Goal: Task Accomplishment & Management: Manage account settings

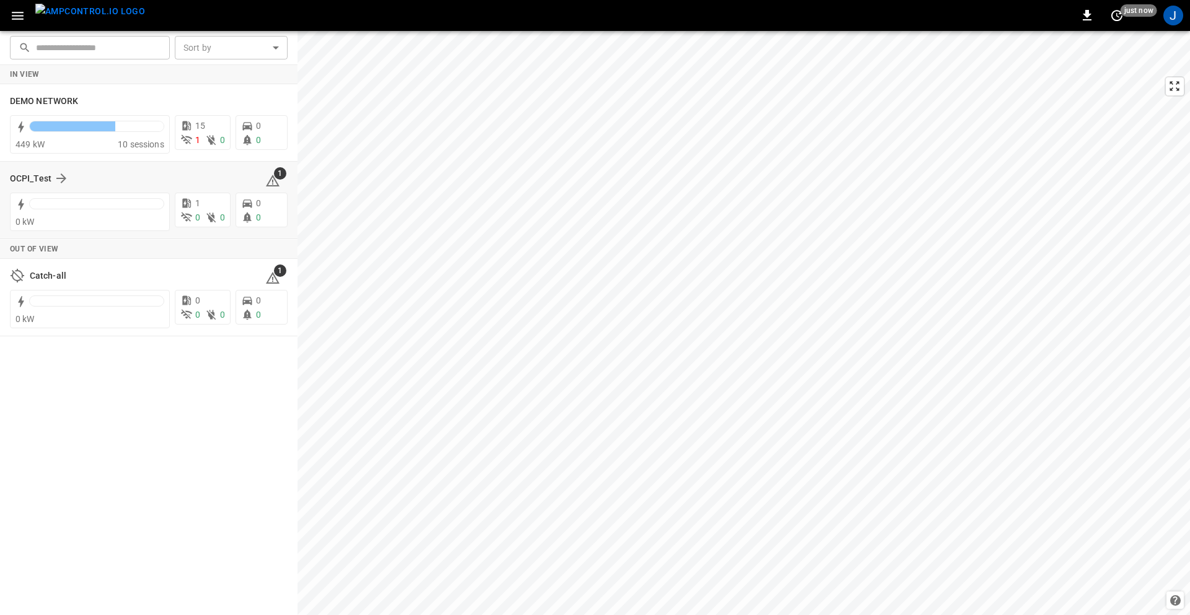
click at [186, 182] on div "OCPI_Test" at bounding box center [130, 178] width 240 height 15
click at [70, 175] on div "OCPI_Test" at bounding box center [130, 178] width 240 height 15
click at [25, 107] on h6 "DEMO NETWORK" at bounding box center [44, 102] width 68 height 14
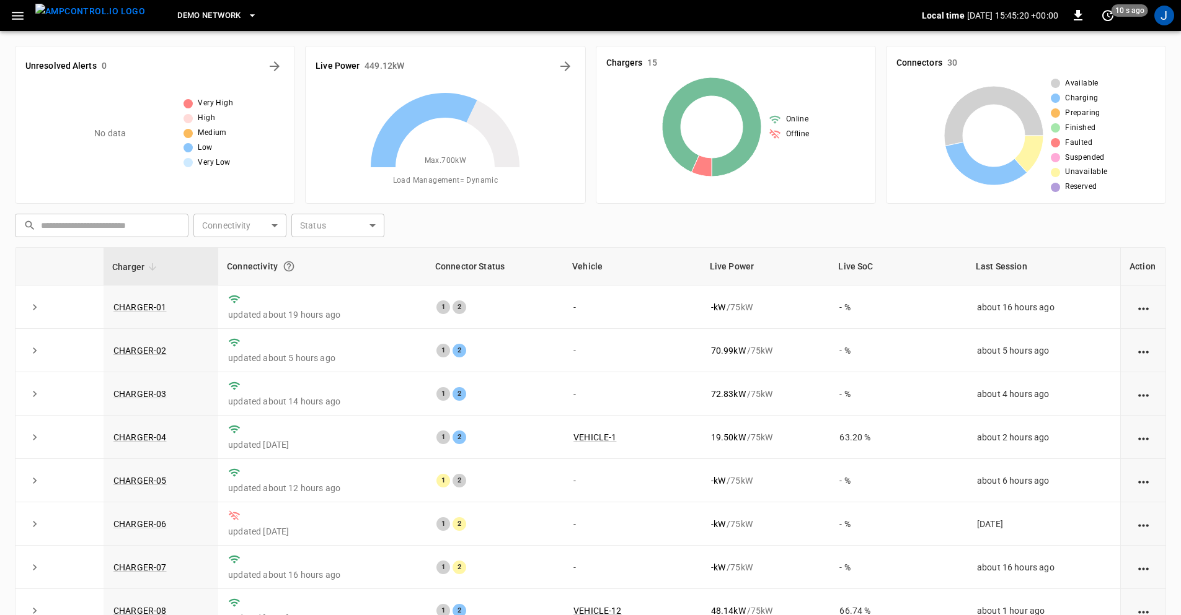
click at [203, 7] on button "DEMO NETWORK" at bounding box center [216, 16] width 89 height 24
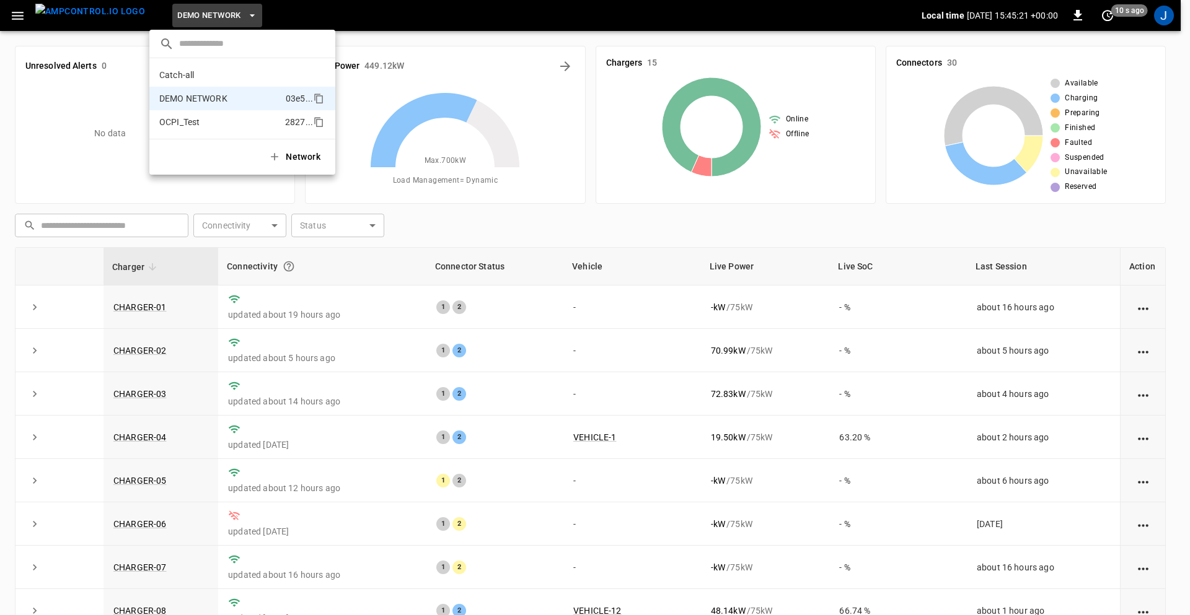
click at [191, 128] on li "OCPI_Test 2827 ..." at bounding box center [242, 122] width 186 height 24
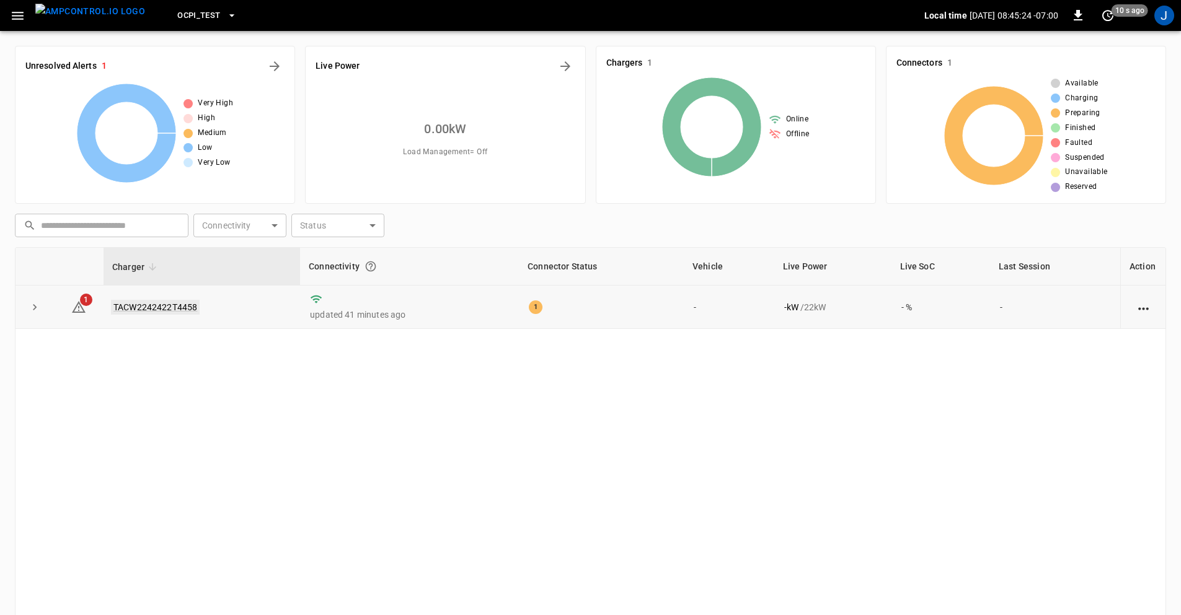
click at [154, 309] on link "TACW2242422T4458" at bounding box center [155, 307] width 89 height 15
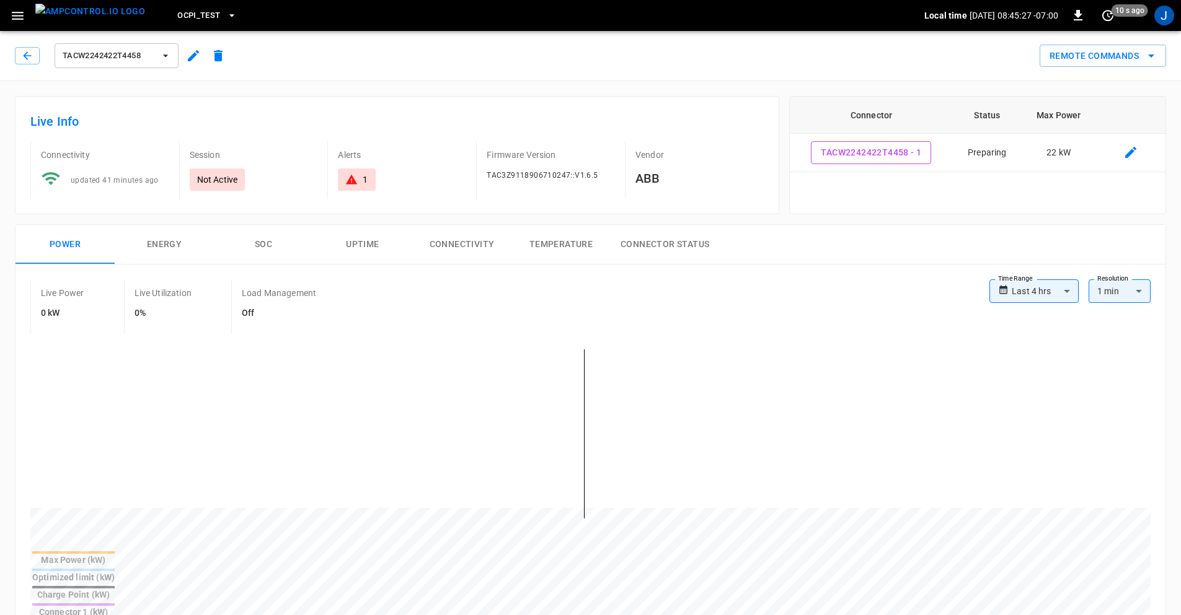
click at [11, 26] on button "button" at bounding box center [17, 15] width 25 height 23
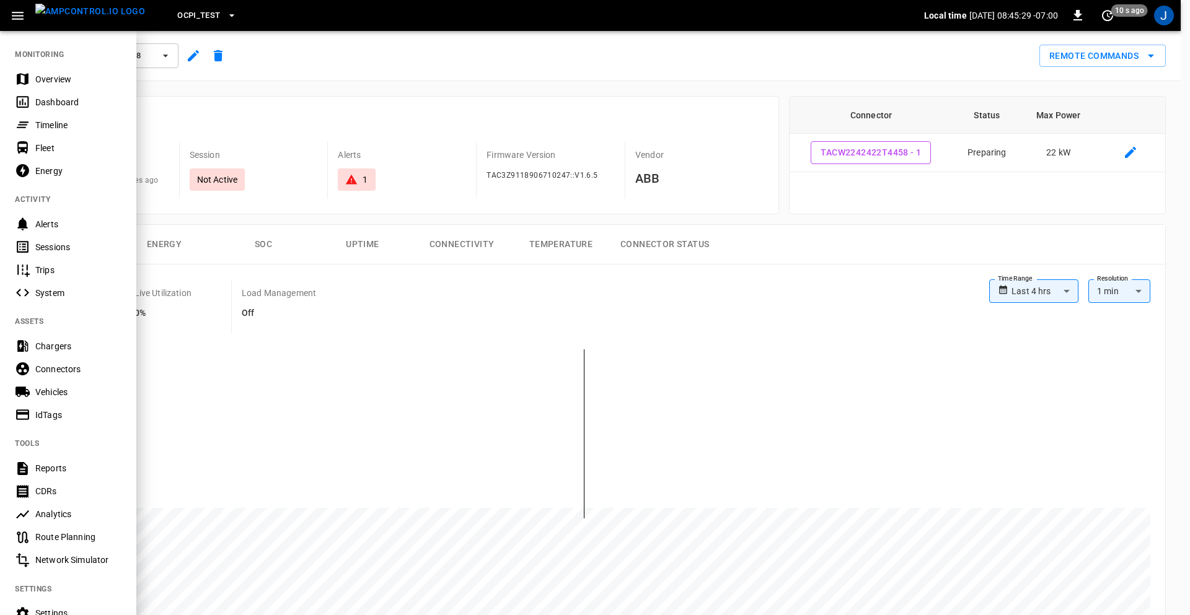
click at [69, 250] on div "Sessions" at bounding box center [78, 247] width 86 height 12
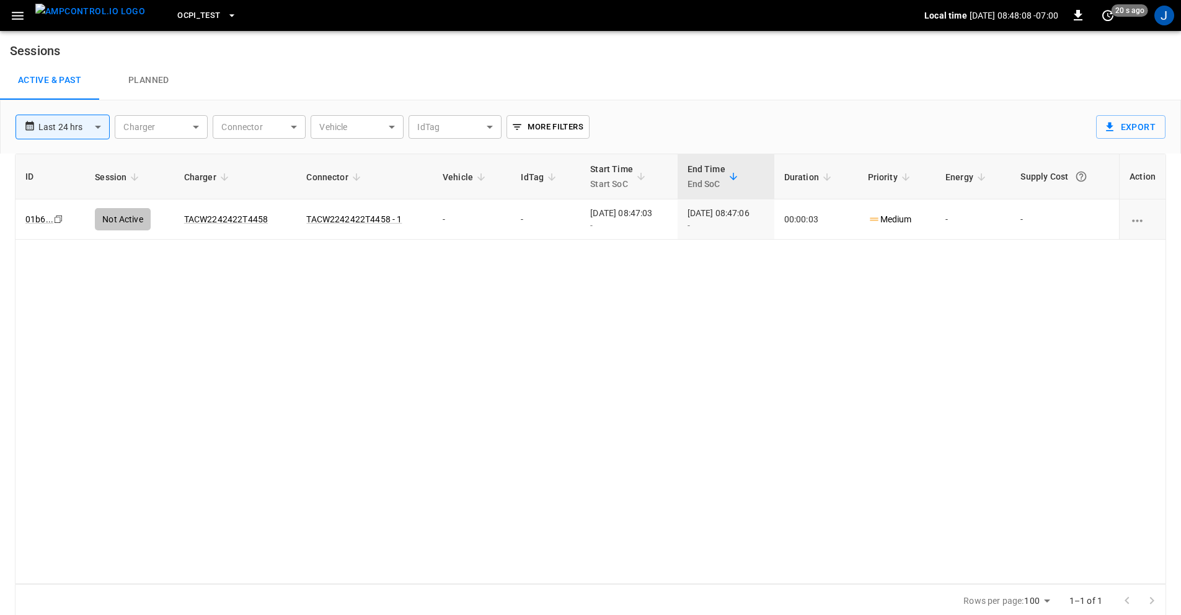
click at [369, 343] on div "ID Session Charger Connector Vehicle IdTag Start Time Start SoC End Time End So…" at bounding box center [590, 369] width 1151 height 431
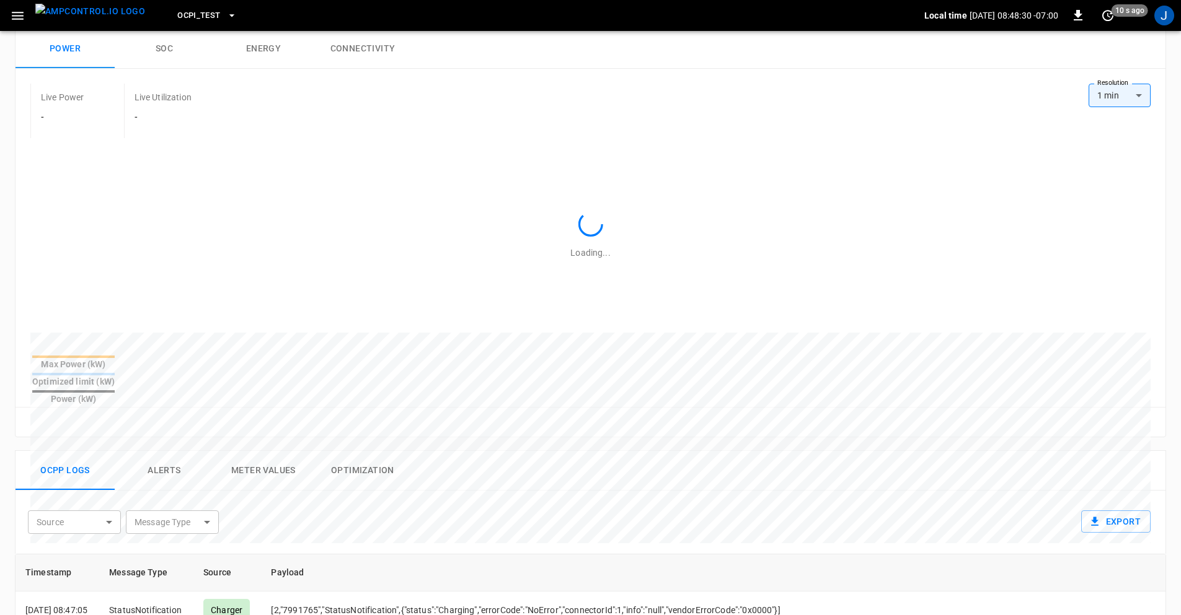
scroll to position [446, 0]
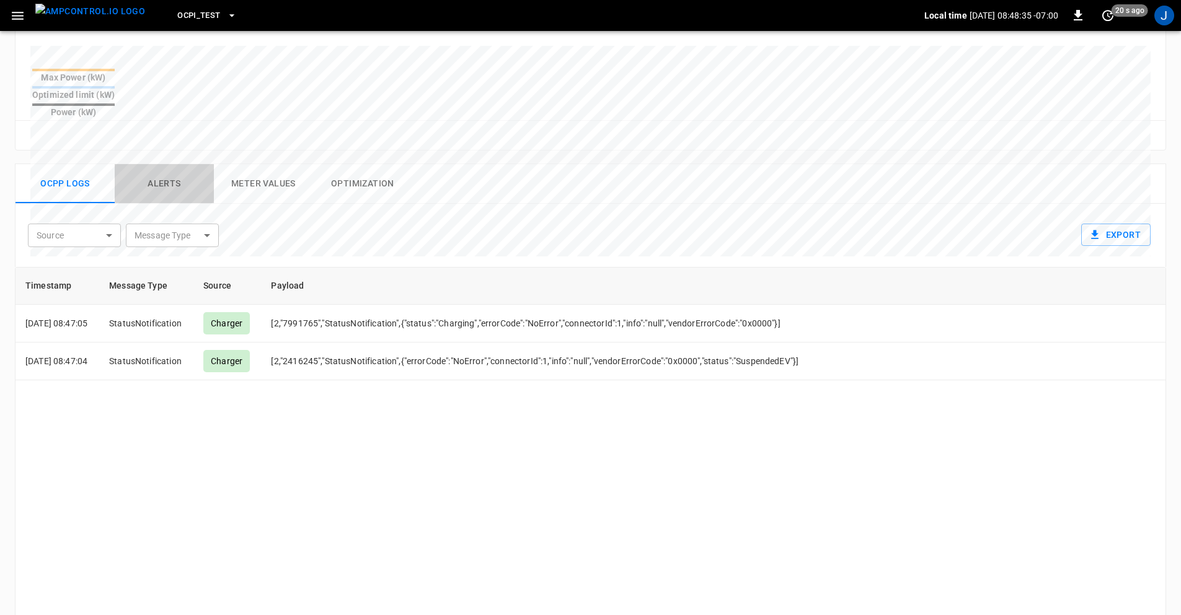
click at [156, 165] on button "Alerts" at bounding box center [164, 184] width 99 height 40
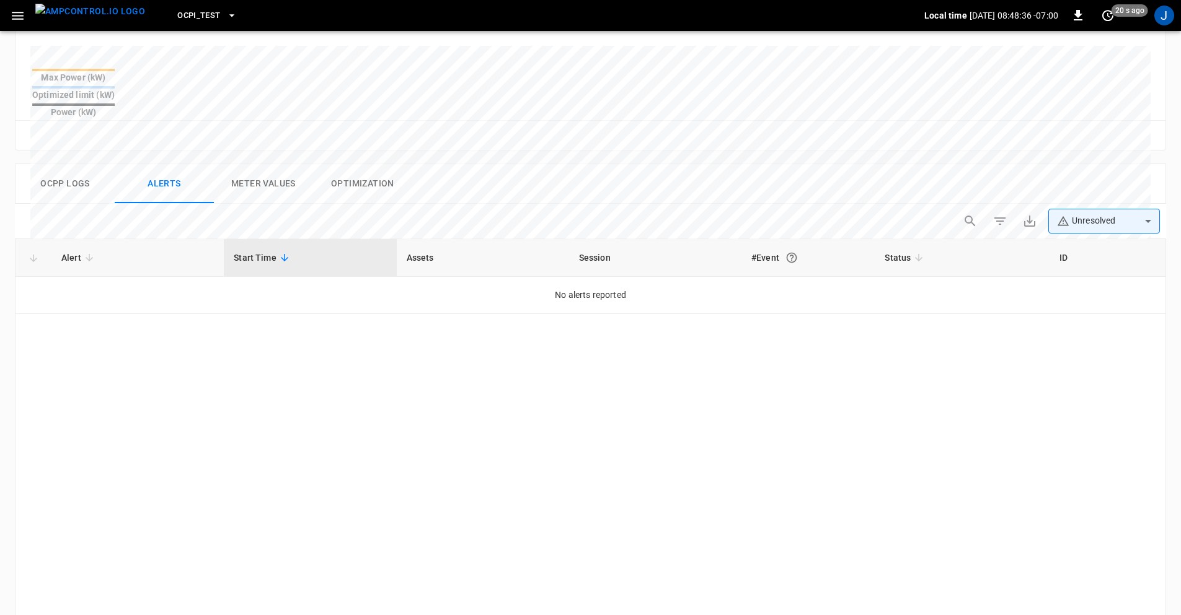
click at [258, 164] on button "Meter Values" at bounding box center [263, 184] width 99 height 40
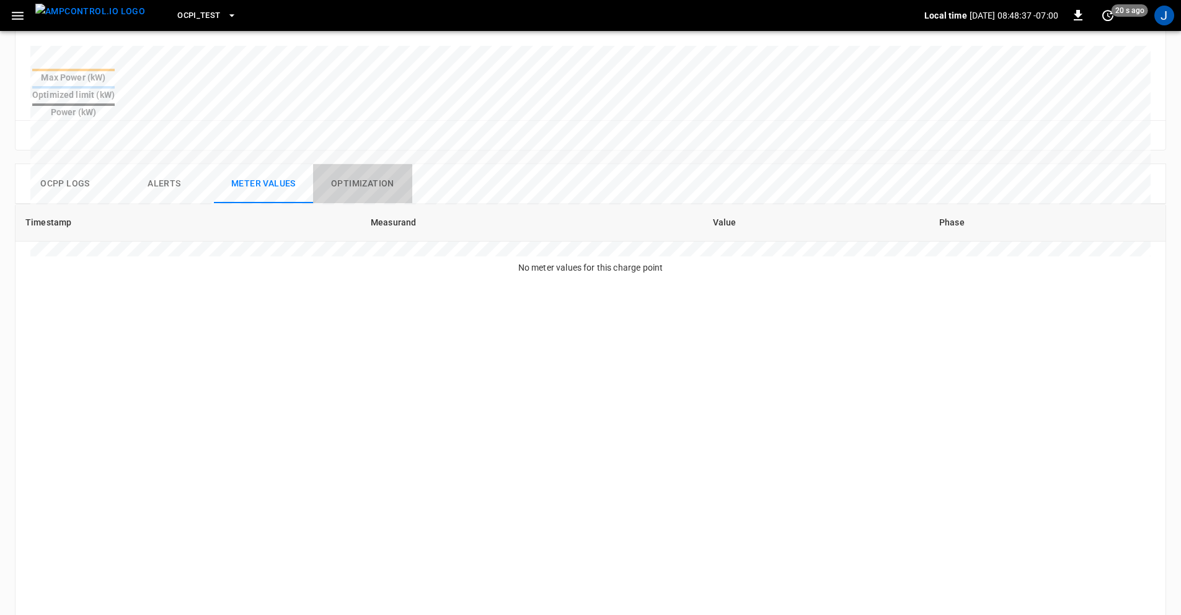
click at [367, 164] on button "Optimization" at bounding box center [362, 184] width 99 height 40
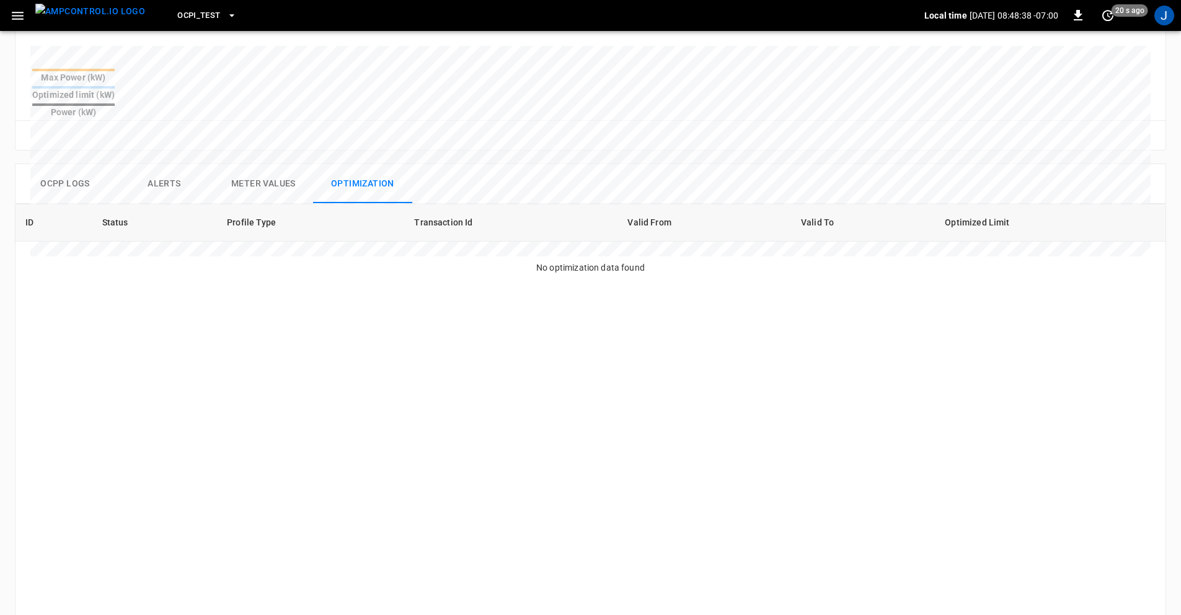
click at [91, 164] on button "Ocpp logs" at bounding box center [64, 184] width 99 height 40
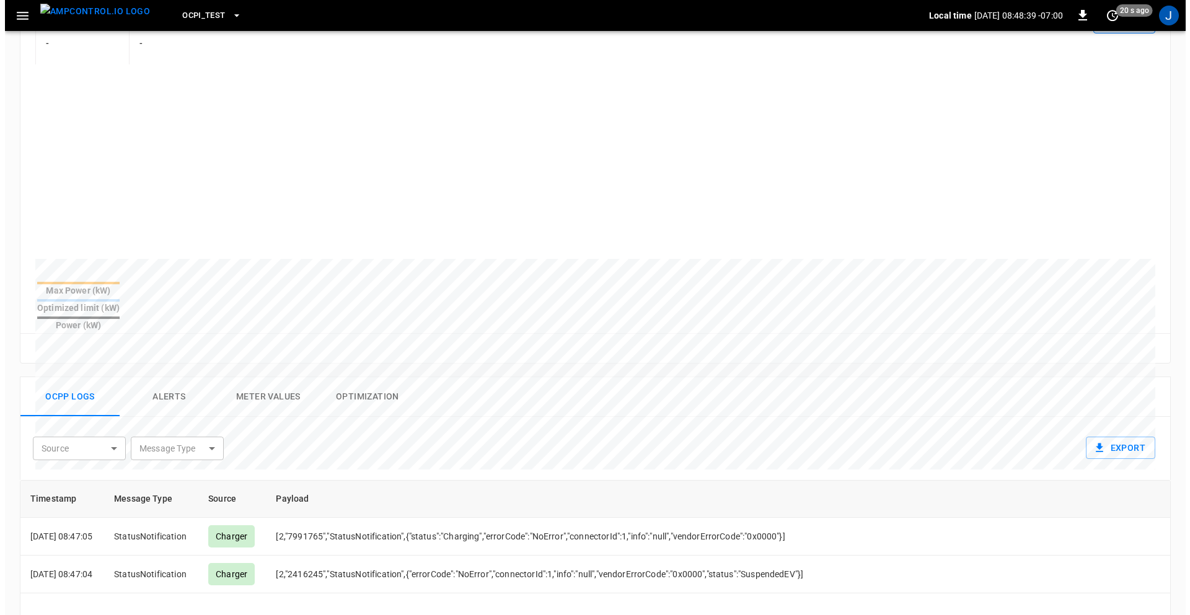
scroll to position [0, 0]
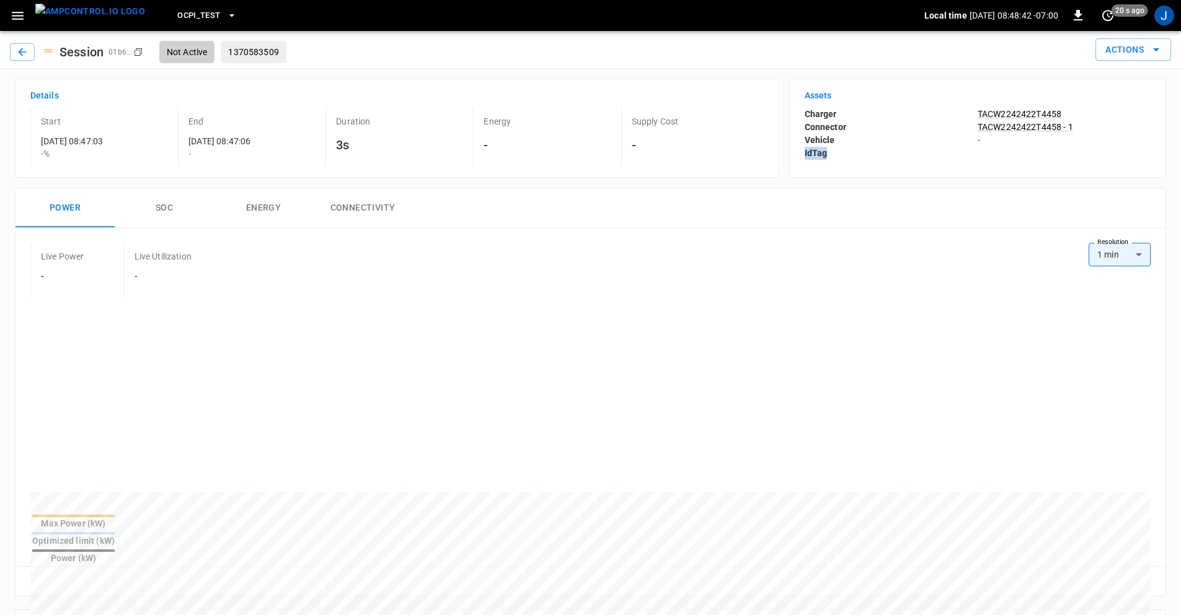
drag, startPoint x: 974, startPoint y: 159, endPoint x: 1041, endPoint y: 159, distance: 66.9
click at [1041, 159] on div "Charger TACW2242422T4458 Connector TACW2242422T4458 - 1 Vehicle - IdTag" at bounding box center [977, 134] width 346 height 52
click at [370, 182] on div "Power SOC Energy Connectivity Live Power - Live Utilization - Resolution 1 min …" at bounding box center [585, 389] width 1161 height 422
click at [86, 53] on h6 "Session" at bounding box center [82, 52] width 54 height 20
click at [132, 53] on span "01b6 ..." at bounding box center [120, 52] width 25 height 9
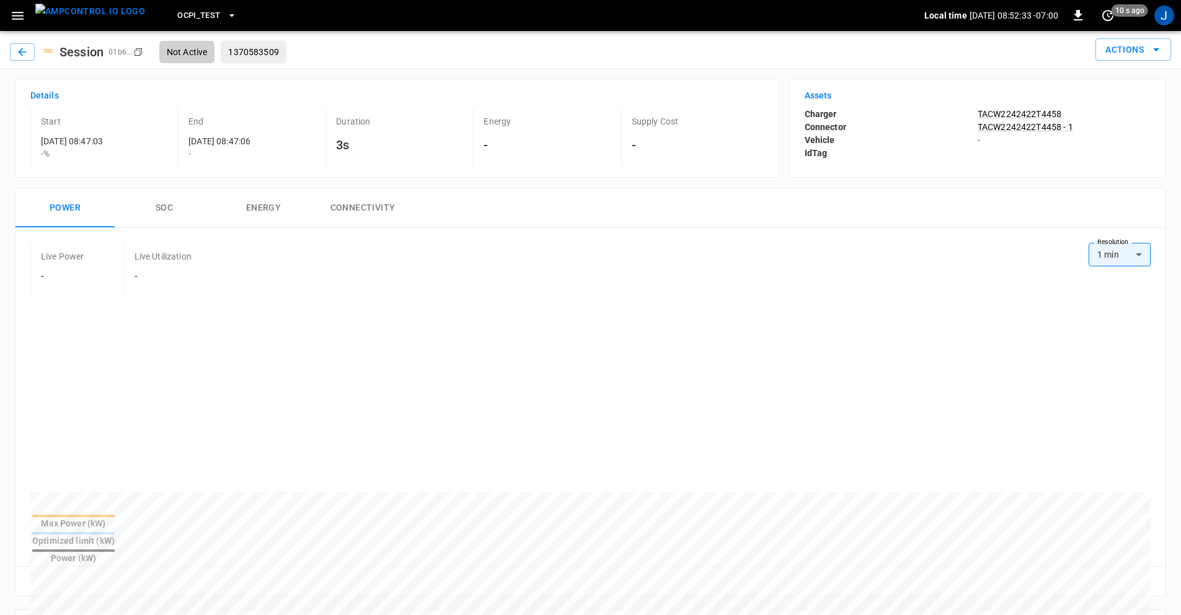
click at [22, 10] on icon "button" at bounding box center [17, 15] width 15 height 15
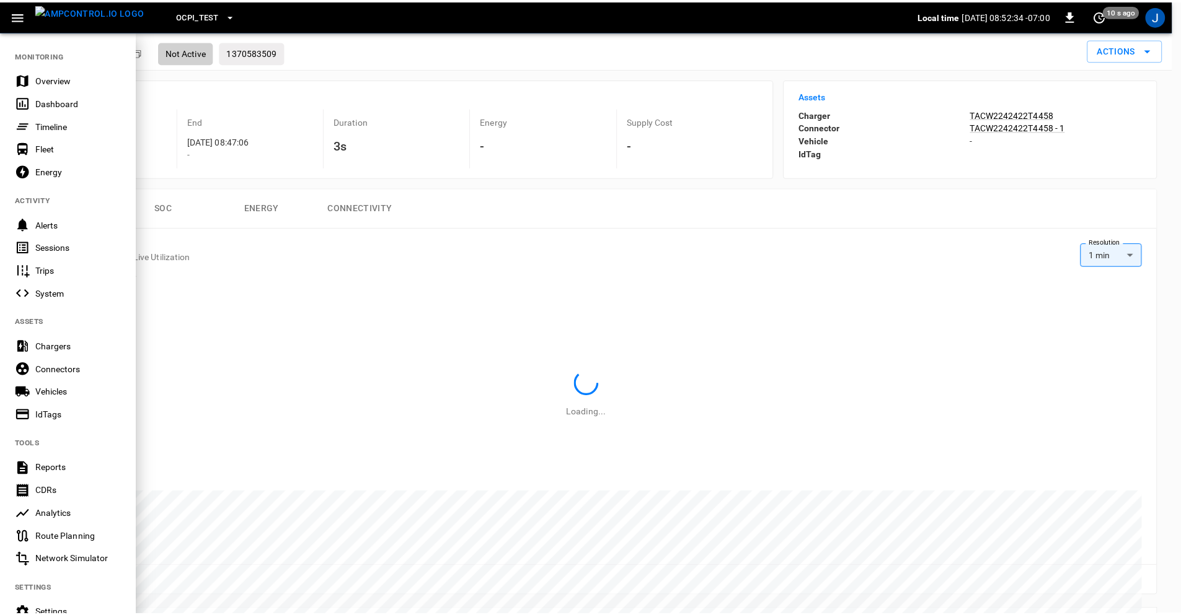
scroll to position [125, 0]
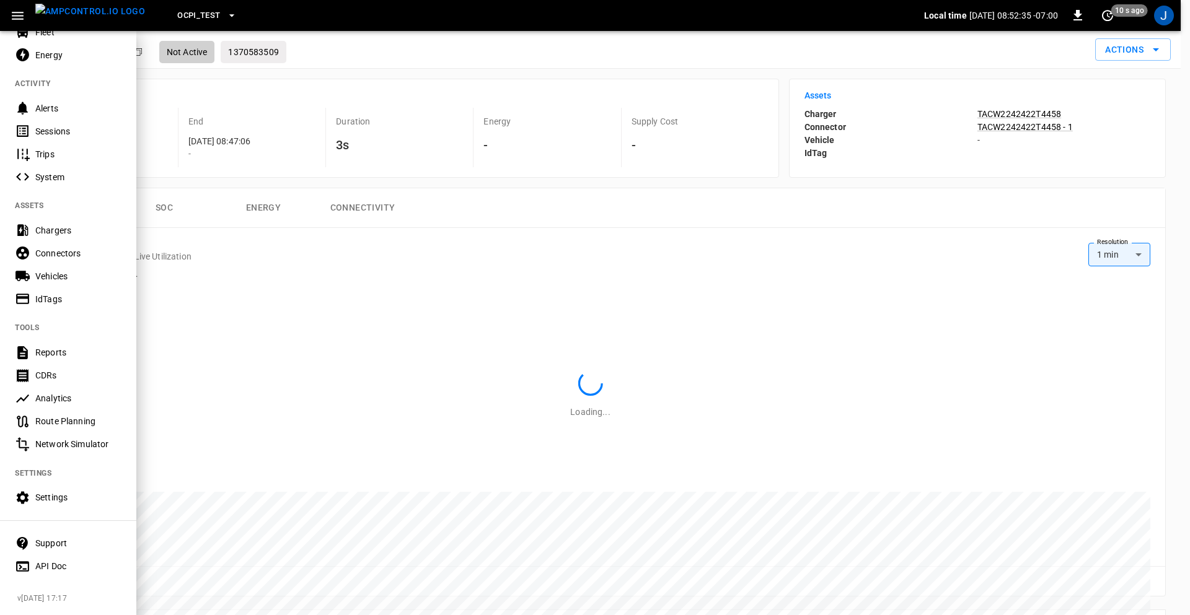
click at [55, 491] on div "Settings" at bounding box center [78, 497] width 86 height 12
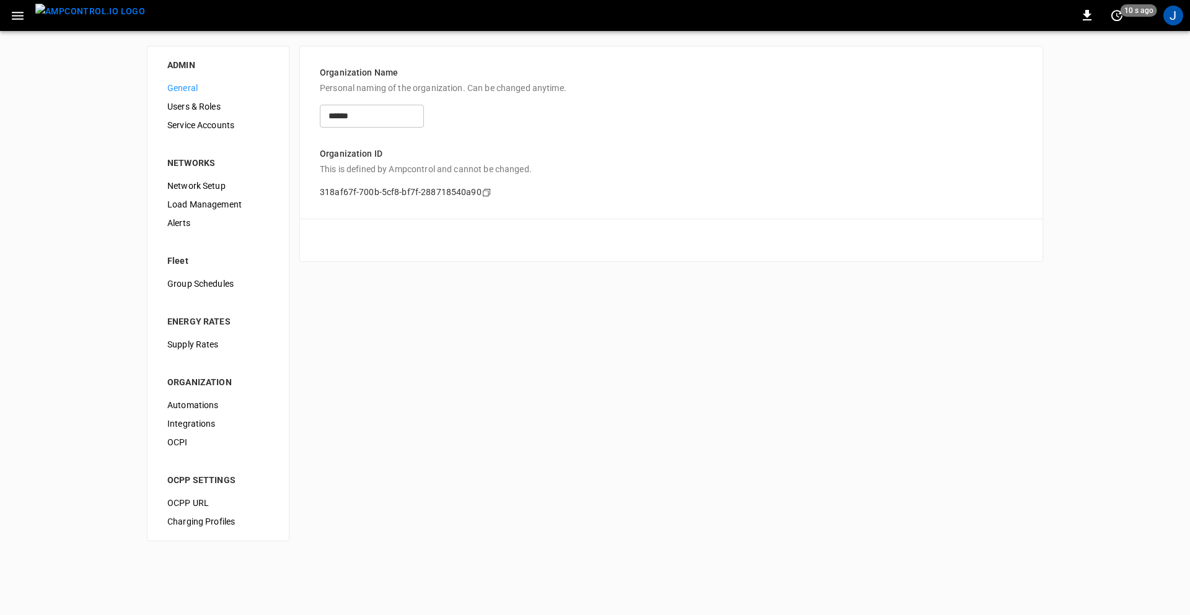
click at [188, 436] on span "OCPI" at bounding box center [218, 442] width 102 height 13
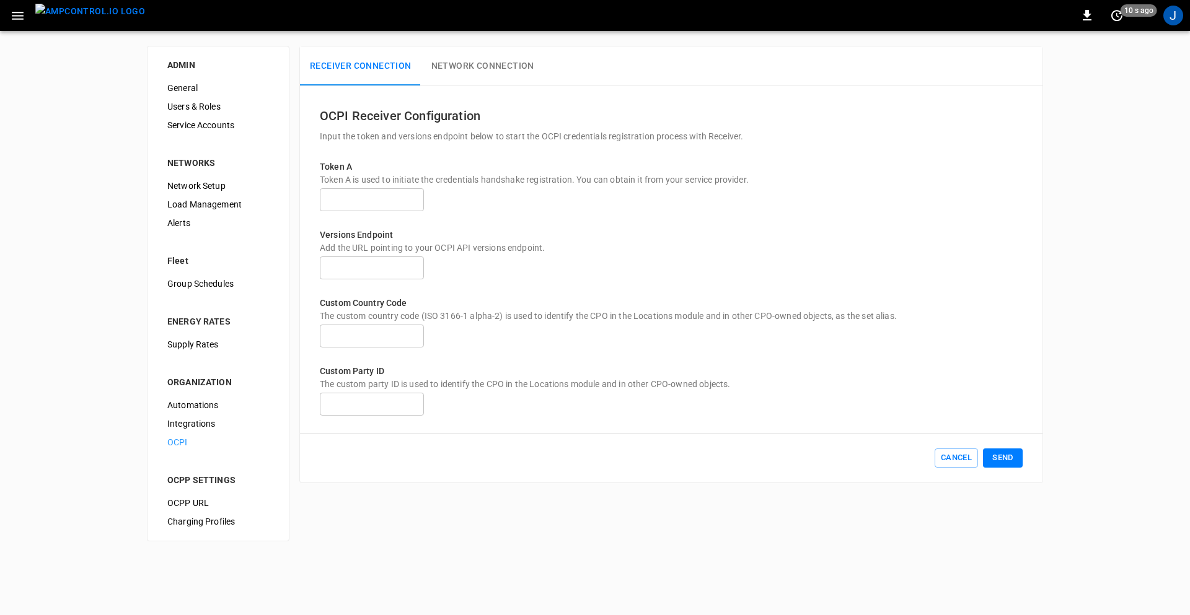
type input "**********"
type input "**"
type input "***"
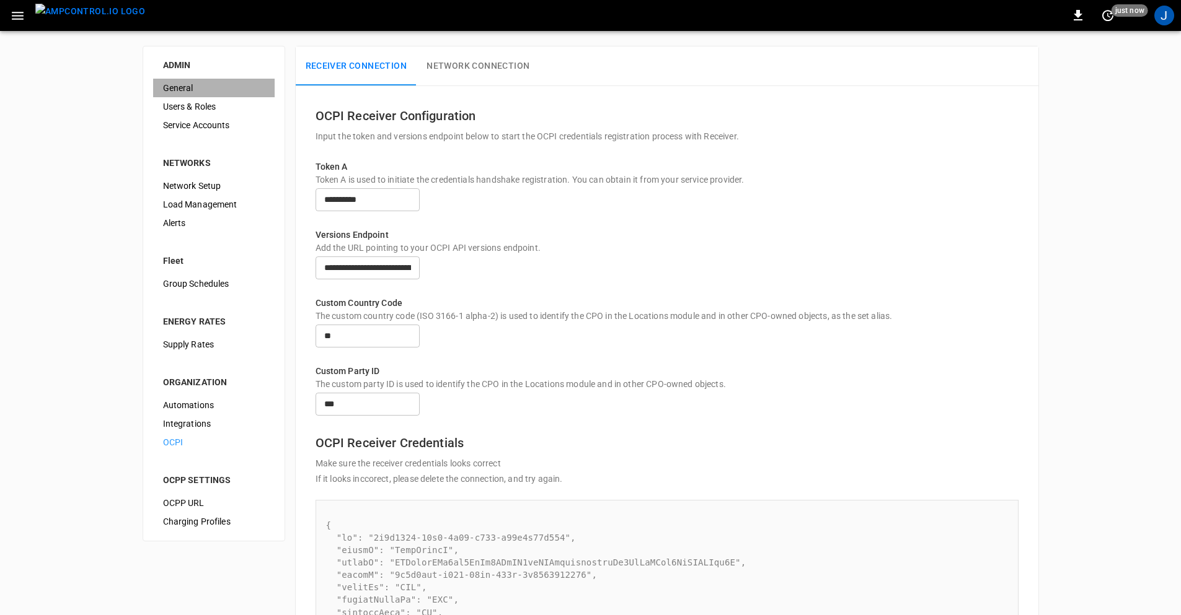
click at [177, 90] on span "General" at bounding box center [214, 88] width 102 height 13
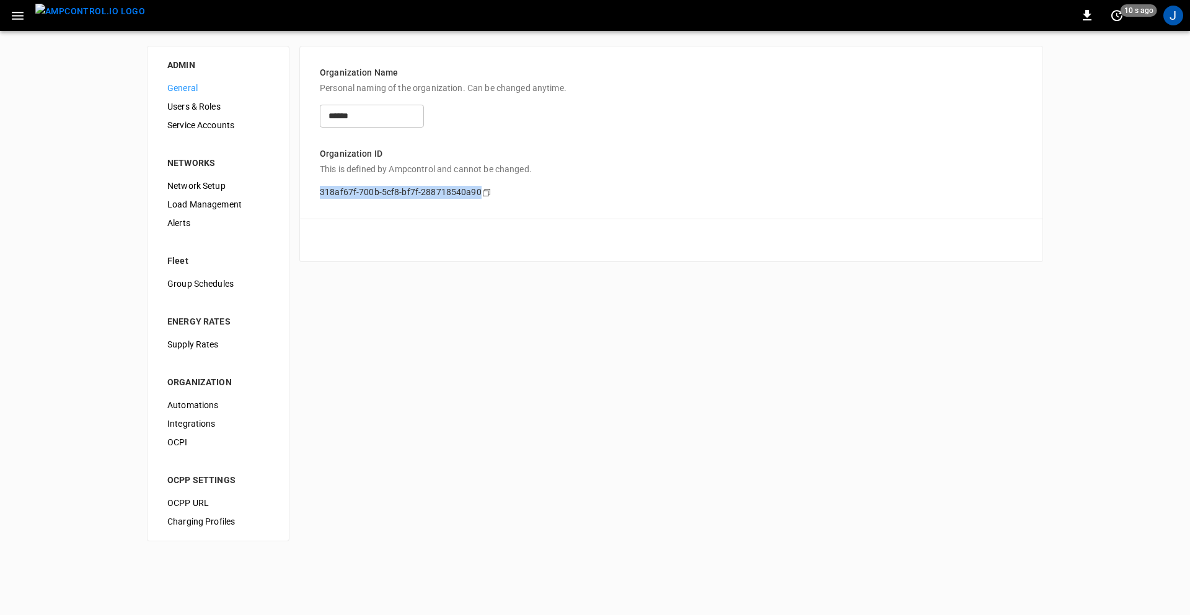
drag, startPoint x: 321, startPoint y: 190, endPoint x: 628, endPoint y: 193, distance: 307.4
click at [628, 193] on div "318af67f-700b-5cf8-bf7f-288718540a90 Copy" at bounding box center [671, 187] width 703 height 23
click at [483, 194] on icon "Copy" at bounding box center [487, 193] width 10 height 10
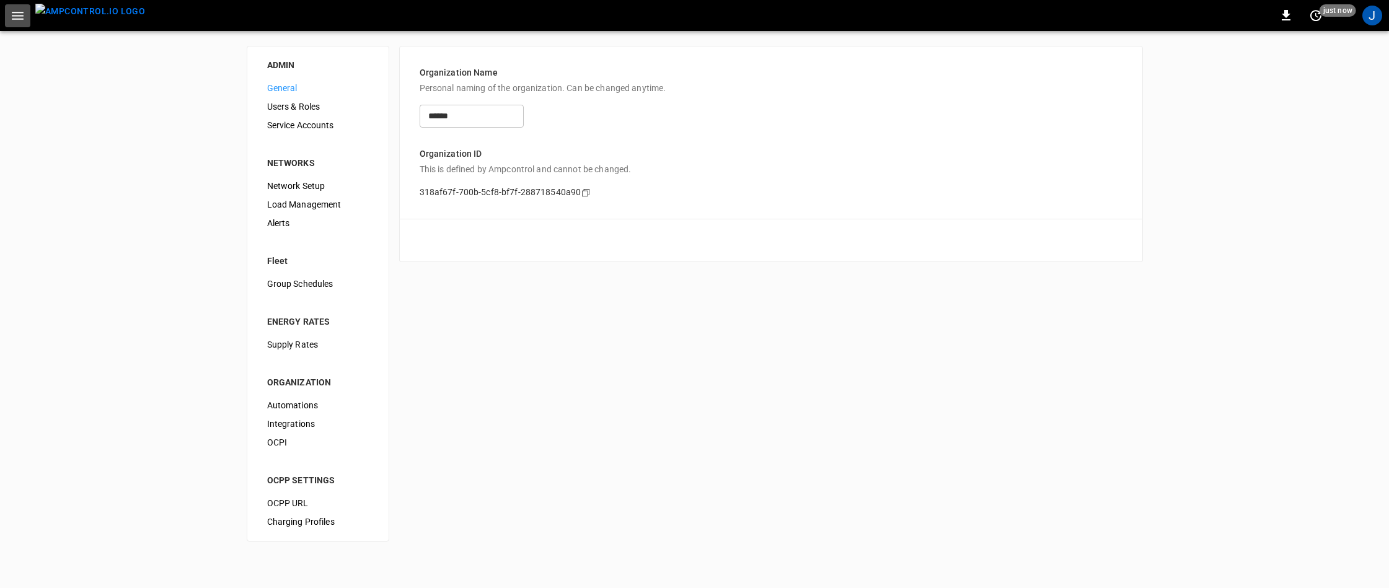
click at [19, 17] on icon "button" at bounding box center [17, 15] width 15 height 15
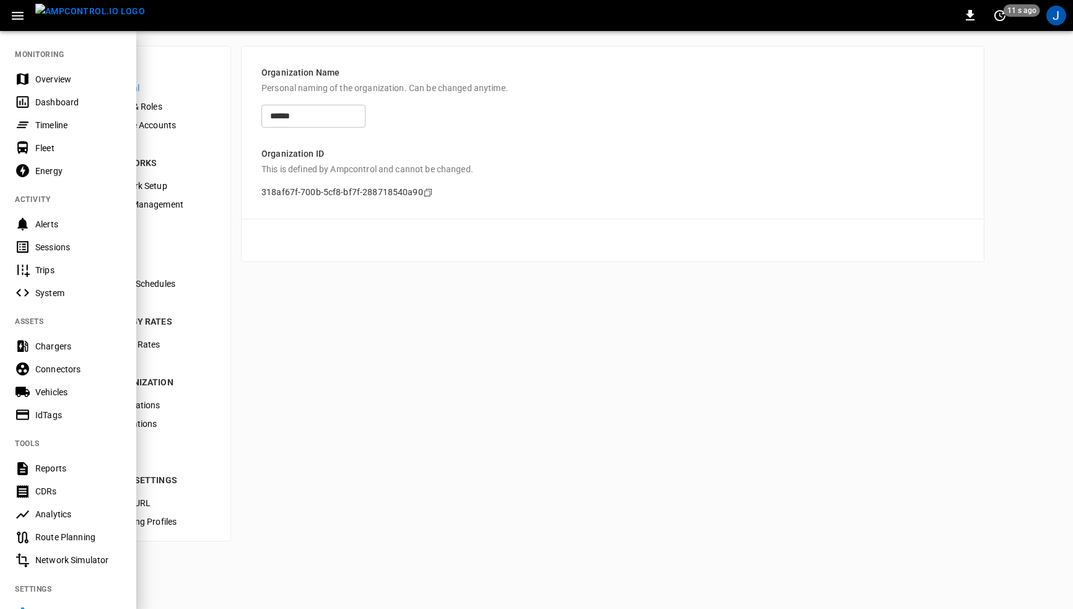
click at [616, 349] on div at bounding box center [536, 304] width 1073 height 609
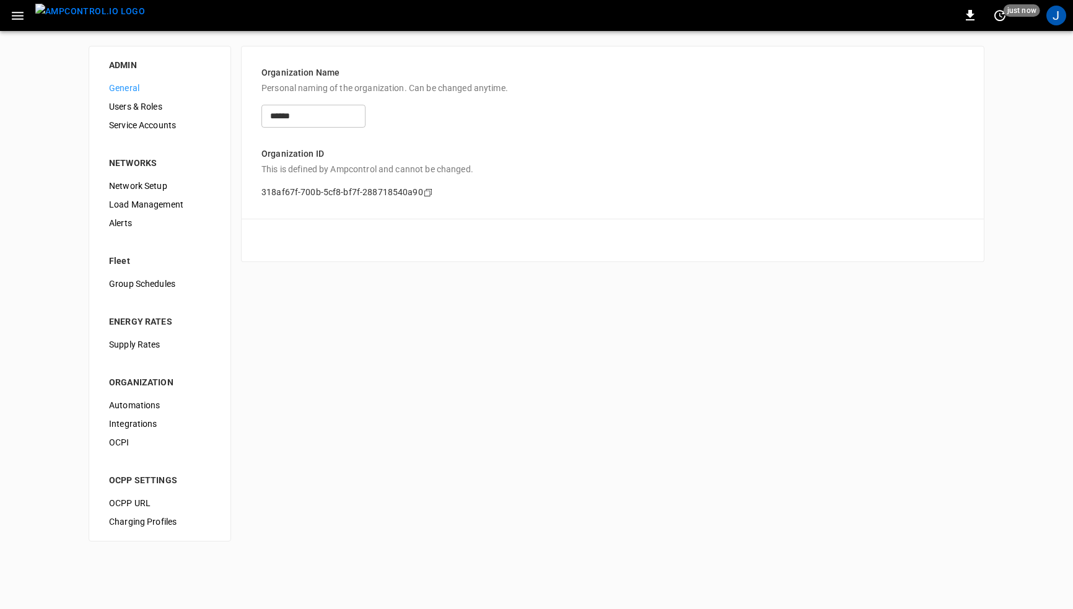
click at [12, 22] on icon "button" at bounding box center [17, 15] width 15 height 15
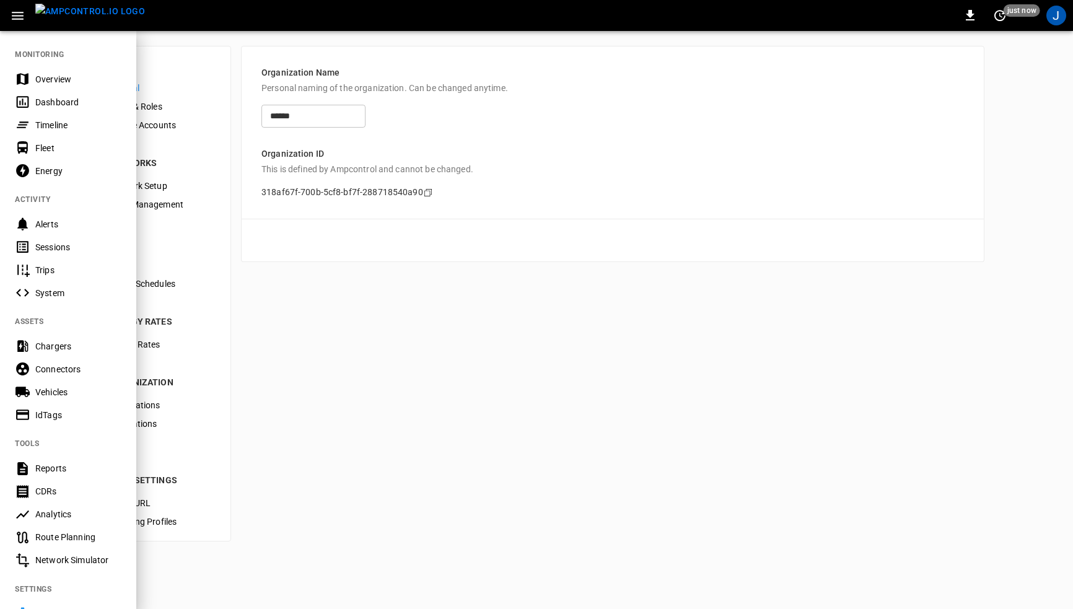
click at [72, 244] on div "Sessions" at bounding box center [78, 247] width 86 height 12
